Goal: Book appointment/travel/reservation

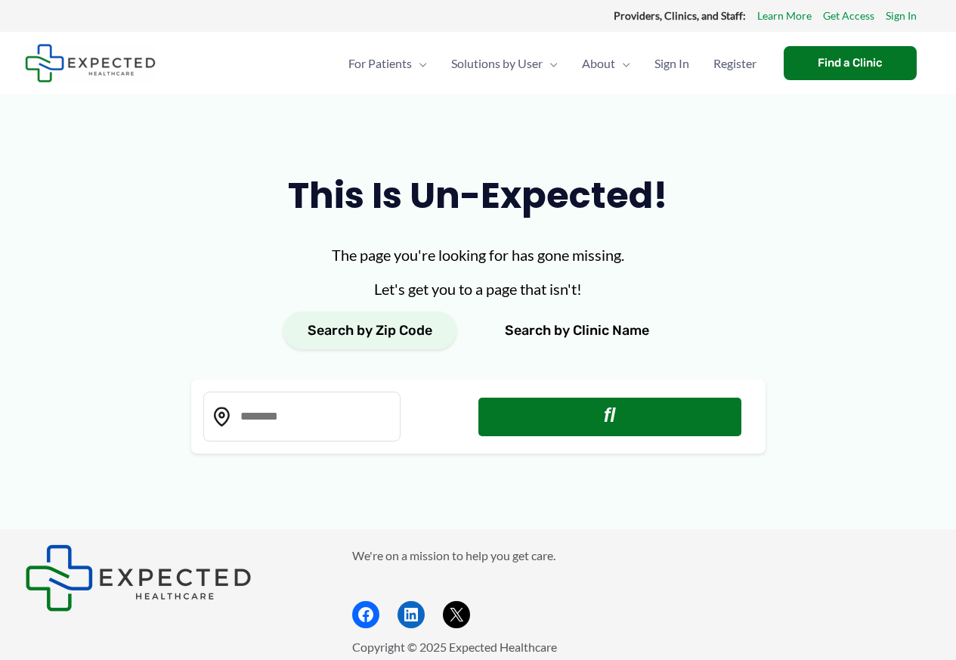
type input "*****"
